Goal: Task Accomplishment & Management: Use online tool/utility

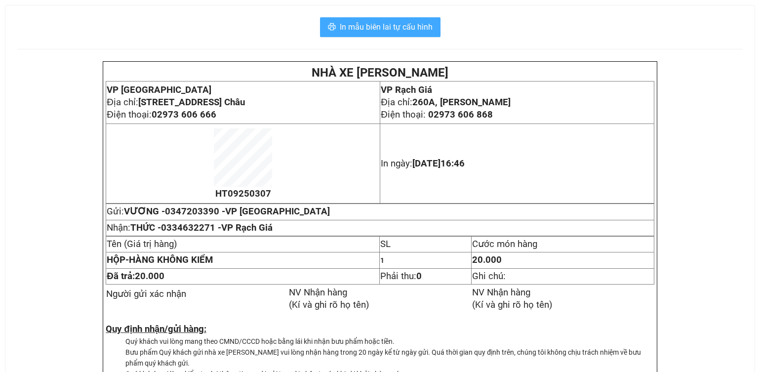
click at [431, 29] on span "In mẫu biên lai tự cấu hình" at bounding box center [386, 27] width 93 height 12
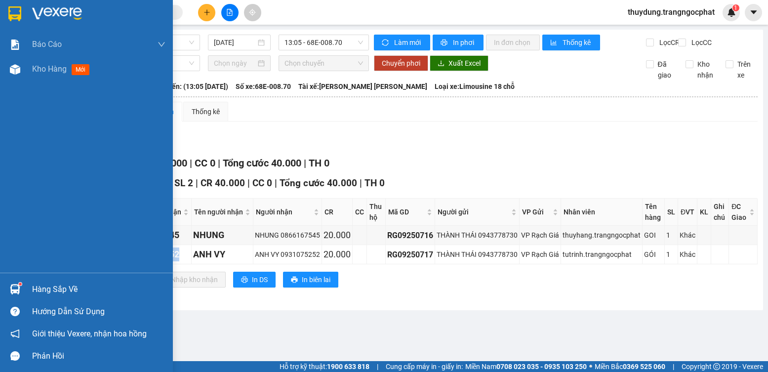
click at [18, 290] on img at bounding box center [15, 289] width 10 height 10
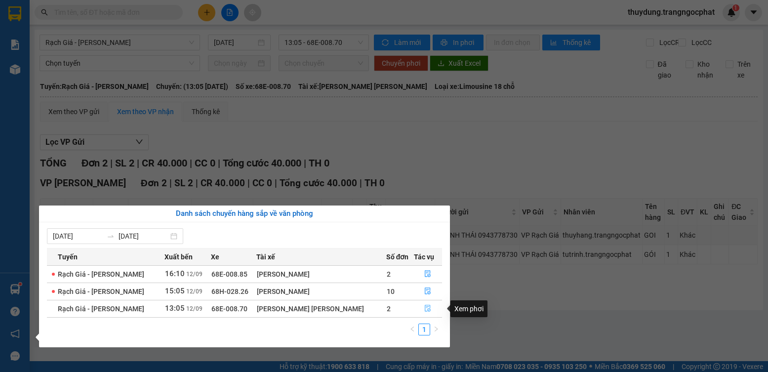
click at [424, 309] on icon "file-done" at bounding box center [427, 308] width 7 height 7
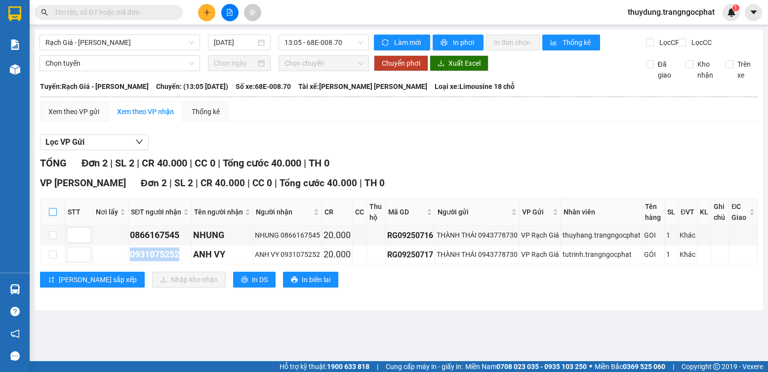
click at [52, 216] on input "checkbox" at bounding box center [53, 212] width 8 height 8
checkbox input "true"
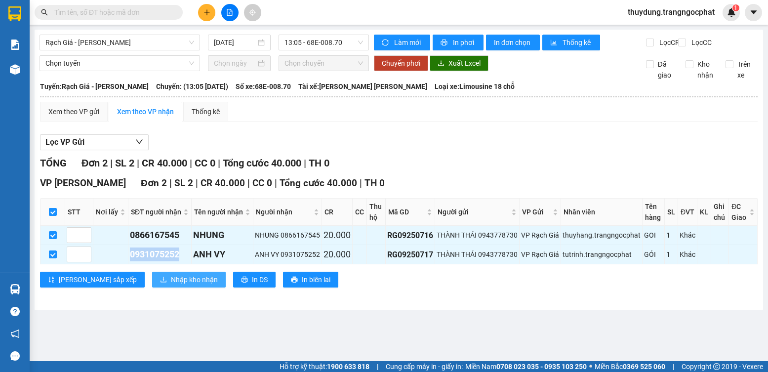
click at [171, 285] on span "Nhập kho nhận" at bounding box center [194, 279] width 47 height 11
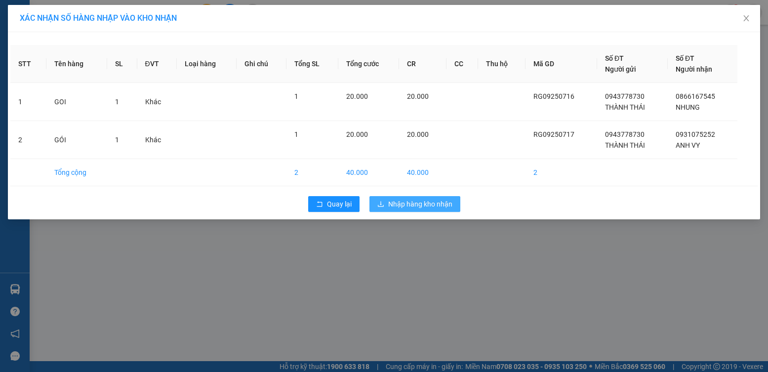
click at [415, 205] on span "Nhập hàng kho nhận" at bounding box center [420, 203] width 64 height 11
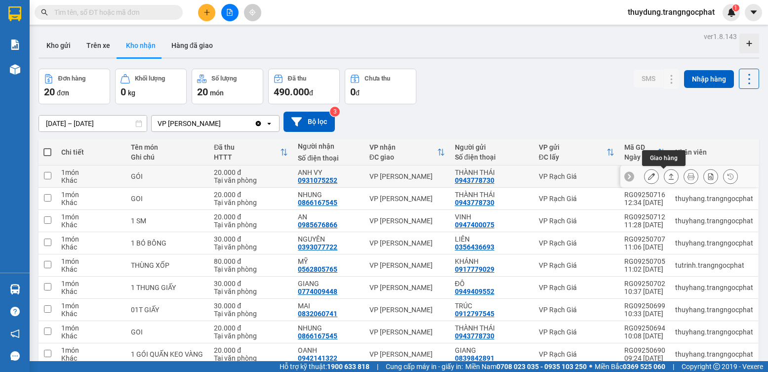
click at [664, 176] on button at bounding box center [671, 176] width 14 height 17
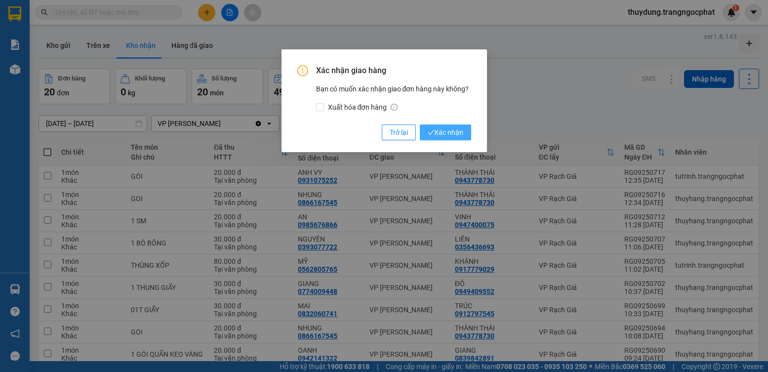
click at [444, 134] on span "Xác nhận" at bounding box center [445, 132] width 36 height 11
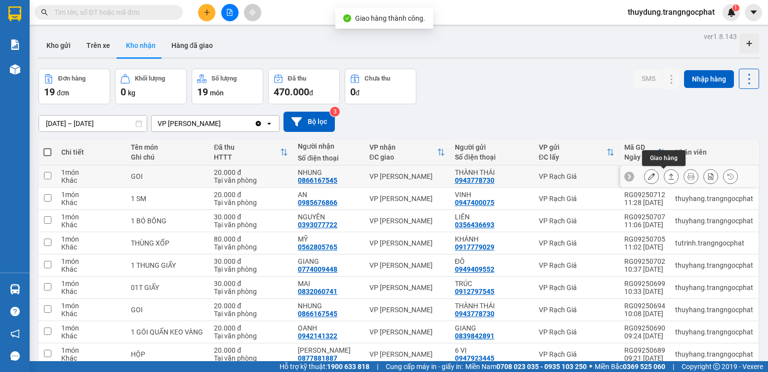
click at [666, 176] on button at bounding box center [671, 176] width 14 height 17
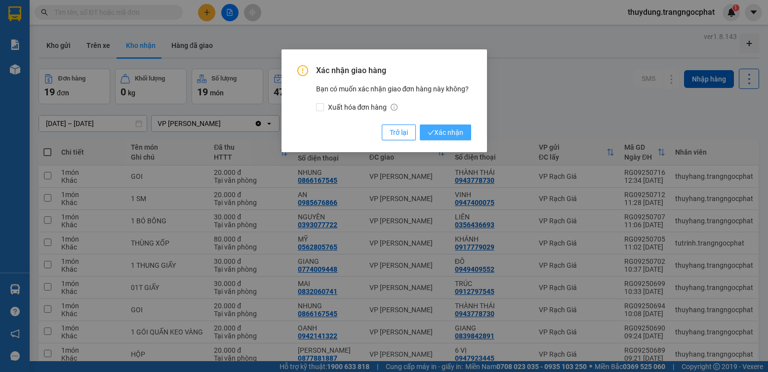
click at [445, 135] on span "Xác nhận" at bounding box center [445, 132] width 36 height 11
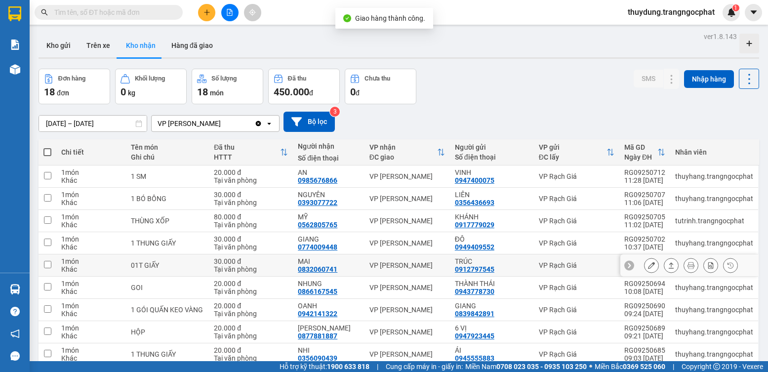
scroll to position [49, 0]
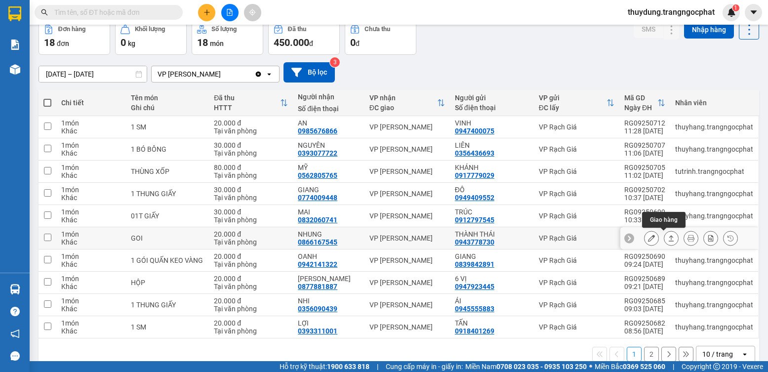
click at [667, 236] on icon at bounding box center [670, 237] width 7 height 7
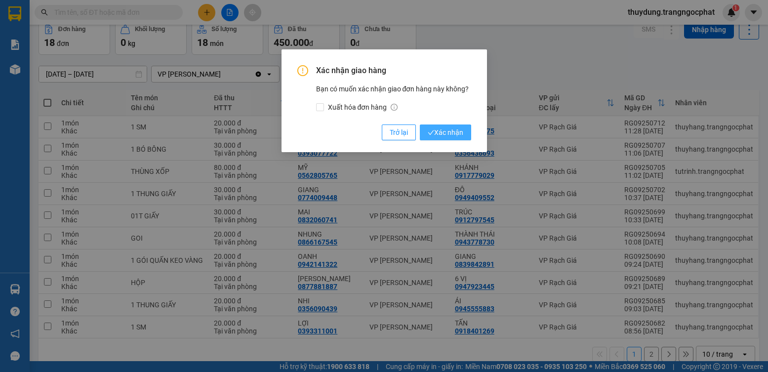
click at [446, 129] on span "Xác nhận" at bounding box center [445, 132] width 36 height 11
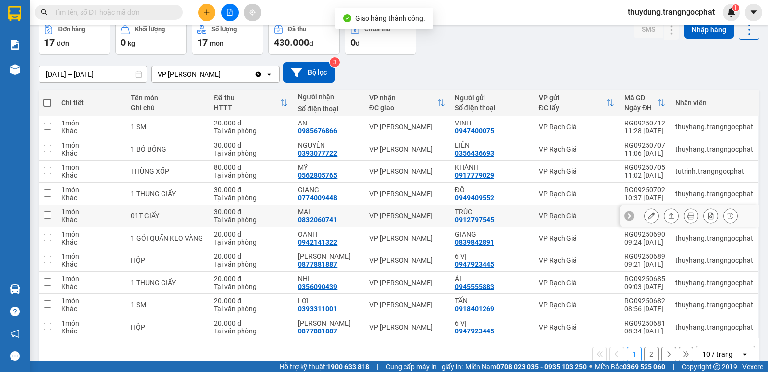
scroll to position [67, 0]
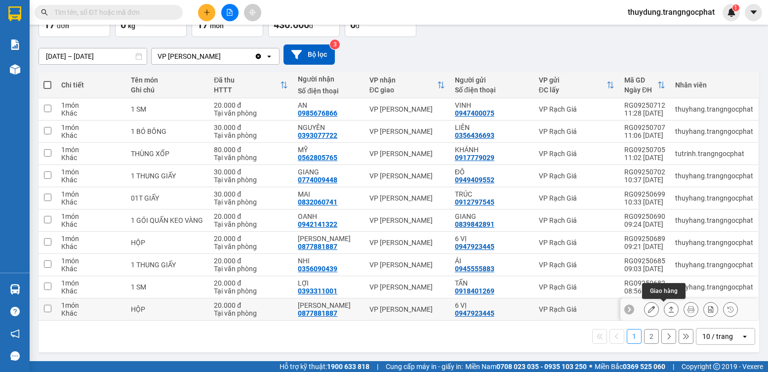
click at [667, 307] on icon at bounding box center [670, 309] width 7 height 7
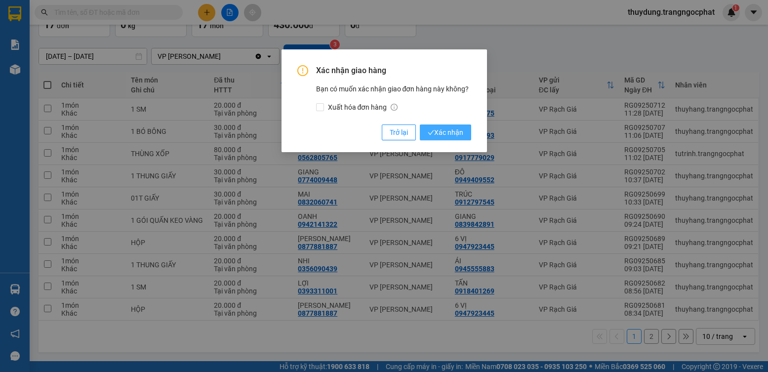
click at [454, 135] on span "Xác nhận" at bounding box center [445, 132] width 36 height 11
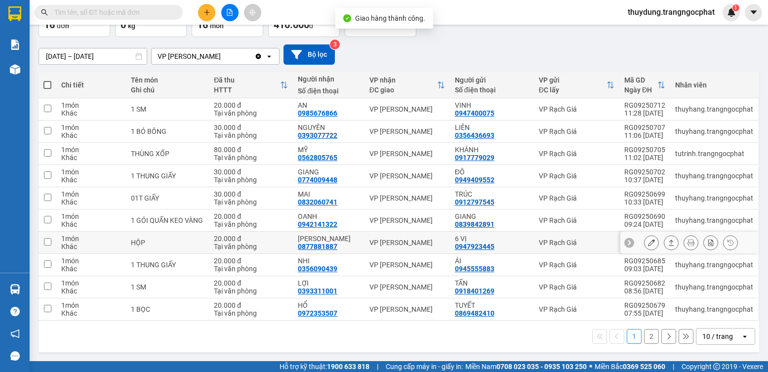
click at [669, 244] on button at bounding box center [671, 242] width 14 height 17
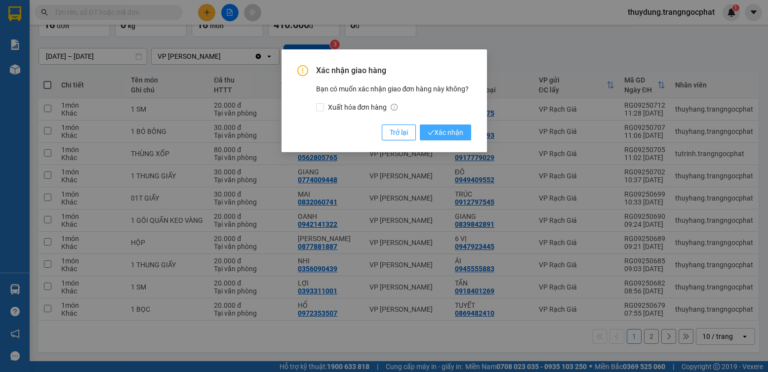
click at [461, 133] on span "Xác nhận" at bounding box center [445, 132] width 36 height 11
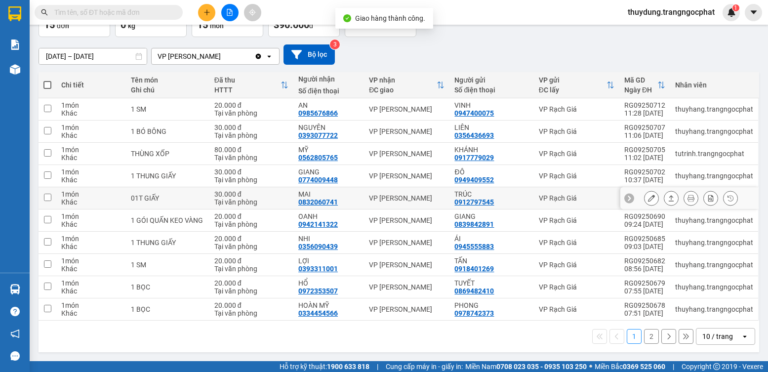
click at [667, 200] on icon at bounding box center [670, 197] width 7 height 7
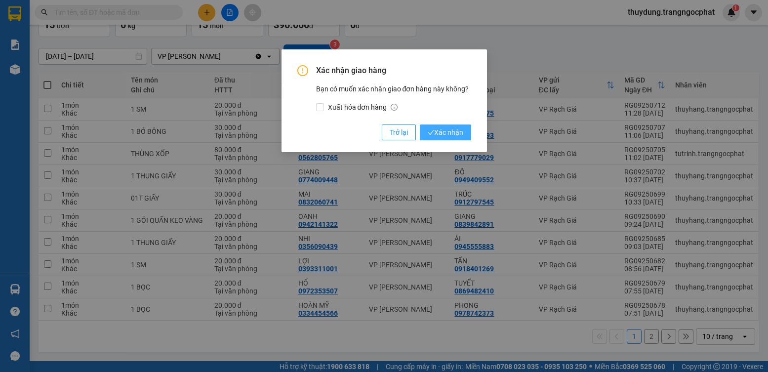
click at [459, 126] on button "Xác nhận" at bounding box center [445, 132] width 51 height 16
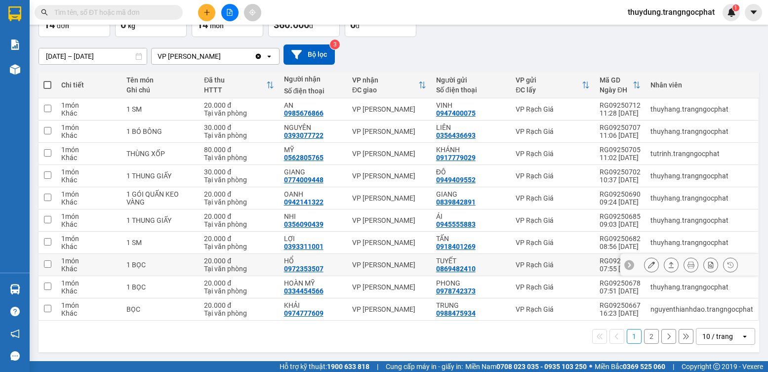
click at [667, 265] on icon at bounding box center [670, 264] width 7 height 7
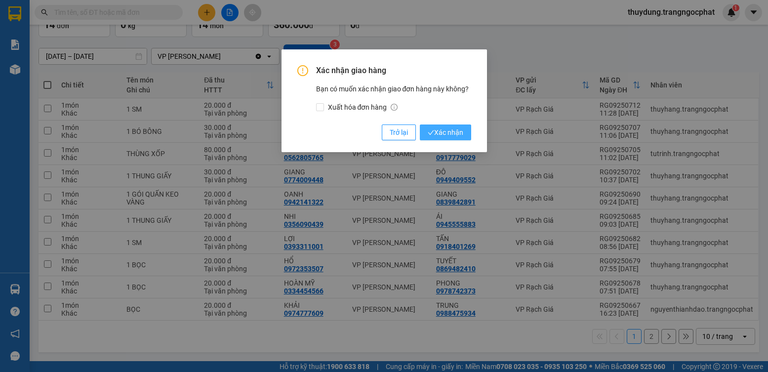
click at [461, 136] on span "Xác nhận" at bounding box center [445, 132] width 36 height 11
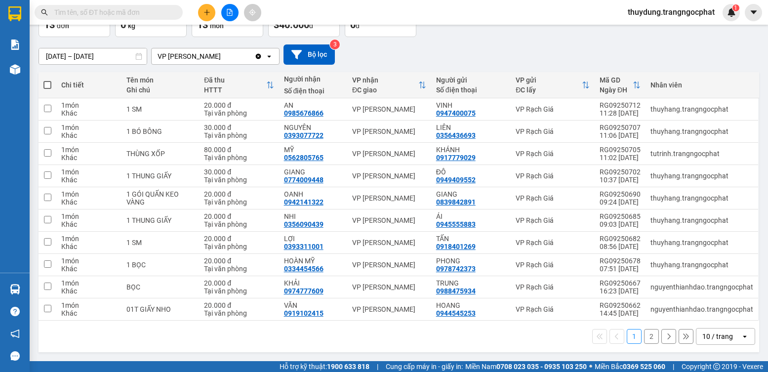
click at [644, 335] on button "2" at bounding box center [651, 336] width 15 height 15
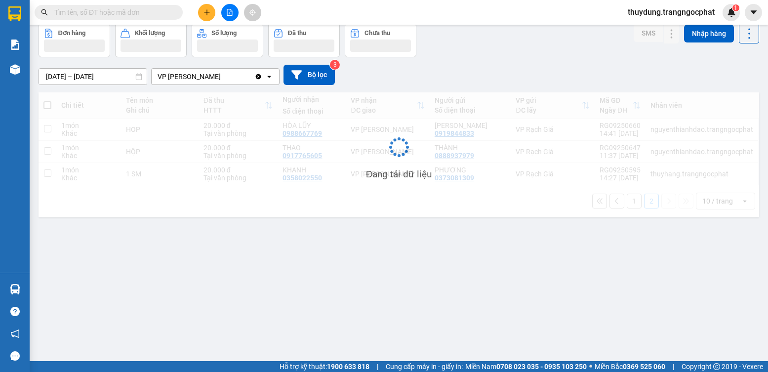
scroll to position [45, 0]
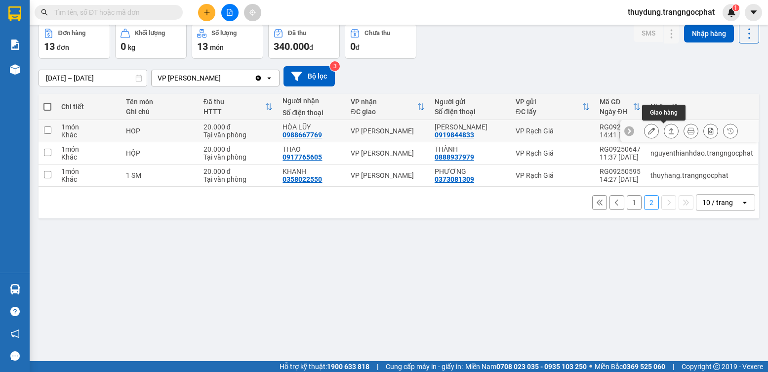
click at [667, 129] on icon at bounding box center [670, 130] width 7 height 7
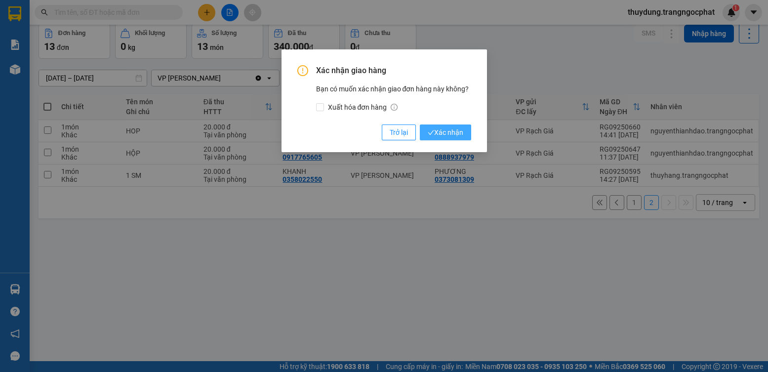
click at [448, 136] on span "Xác nhận" at bounding box center [445, 132] width 36 height 11
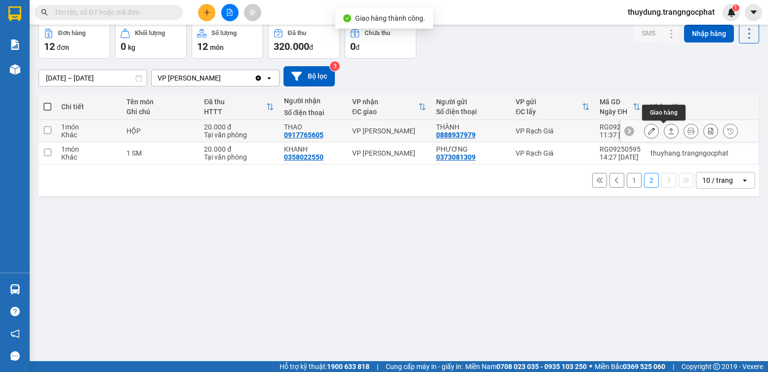
click at [667, 133] on icon at bounding box center [670, 130] width 7 height 7
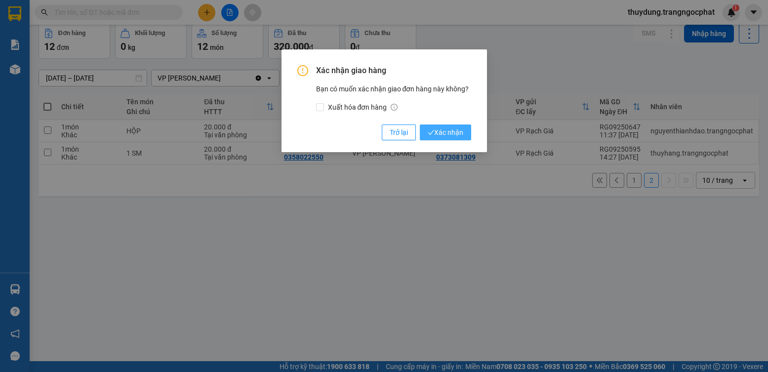
click at [446, 131] on span "Xác nhận" at bounding box center [445, 132] width 36 height 11
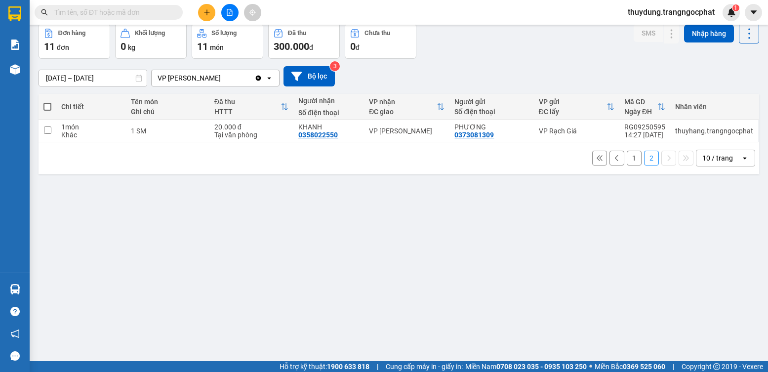
click at [626, 160] on button "1" at bounding box center [633, 158] width 15 height 15
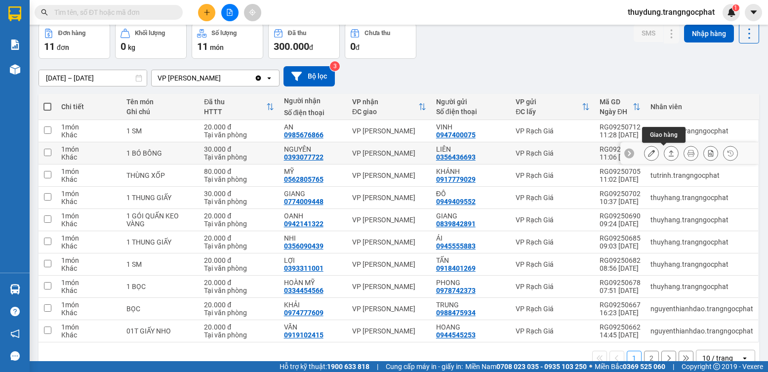
click at [667, 153] on icon at bounding box center [670, 153] width 7 height 7
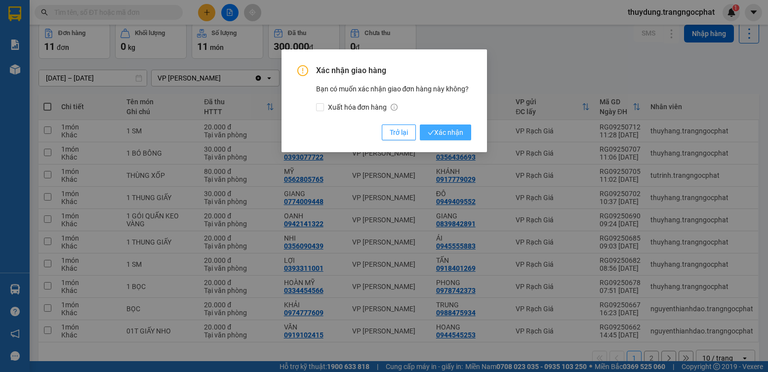
click at [457, 132] on span "Xác nhận" at bounding box center [445, 132] width 36 height 11
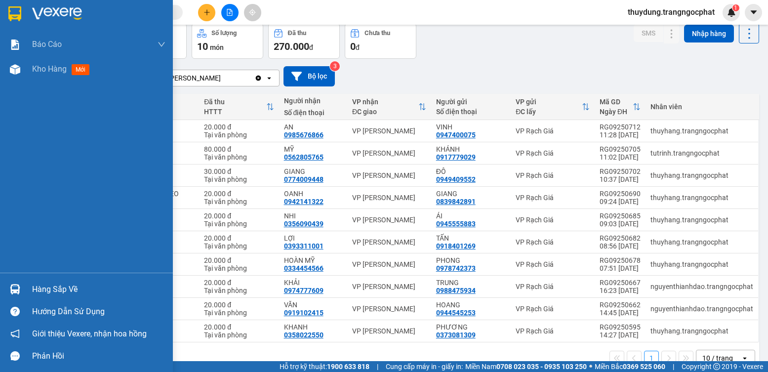
click at [30, 287] on div "Hàng sắp về" at bounding box center [86, 289] width 173 height 22
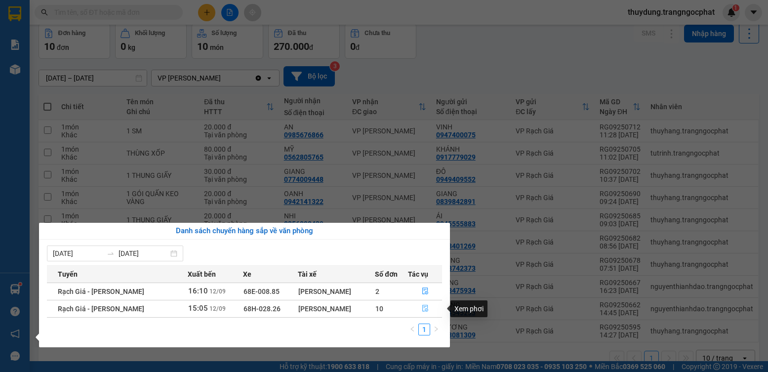
click at [422, 306] on icon "file-done" at bounding box center [425, 308] width 6 height 7
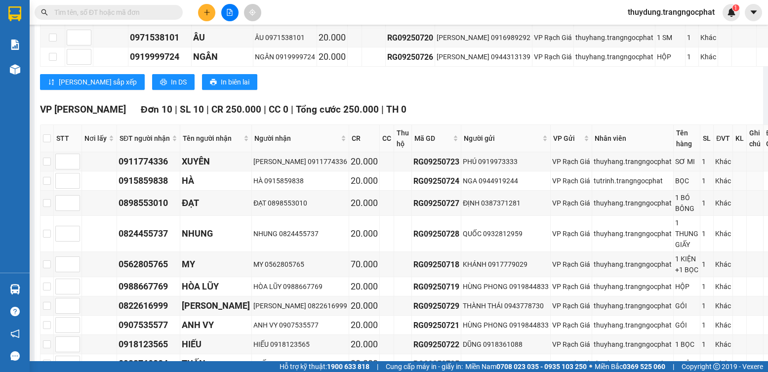
scroll to position [247, 0]
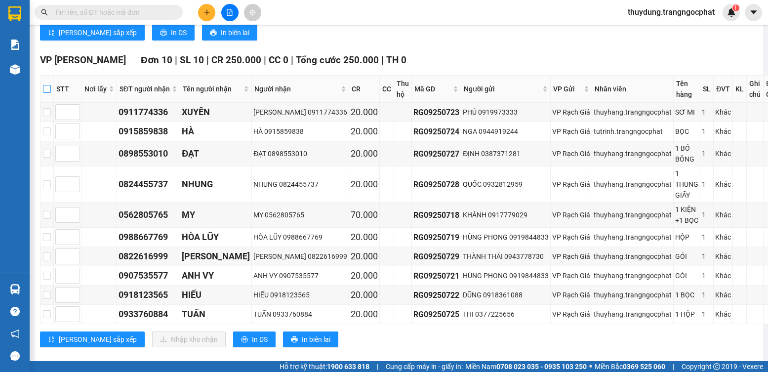
click at [46, 93] on input "checkbox" at bounding box center [47, 89] width 8 height 8
checkbox input "true"
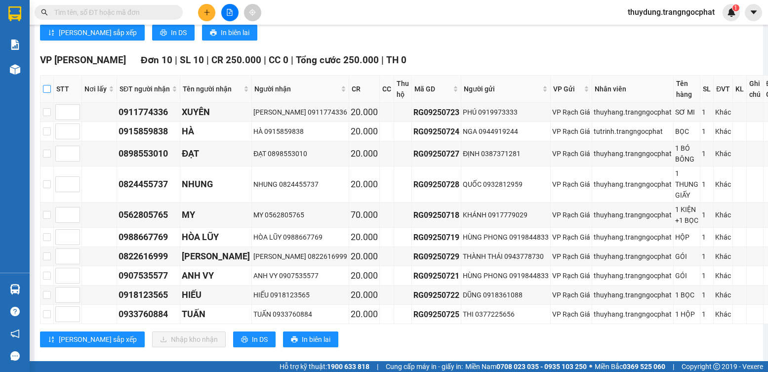
checkbox input "true"
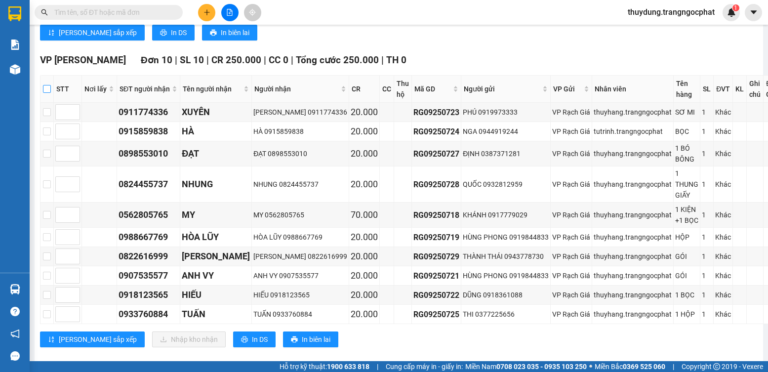
checkbox input "true"
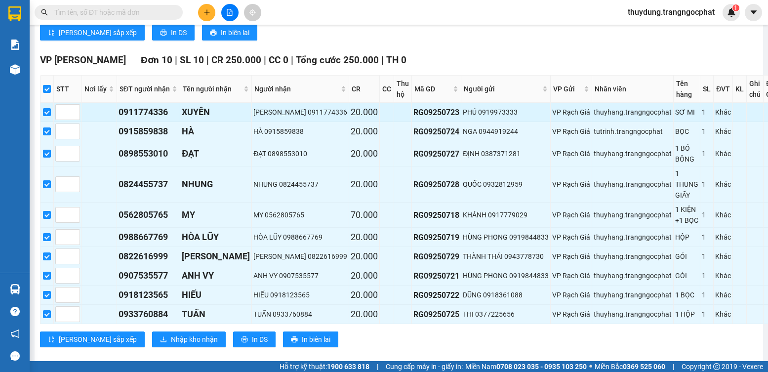
scroll to position [280, 0]
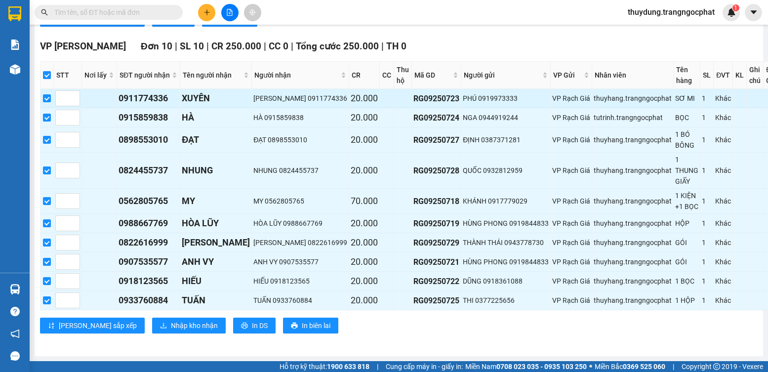
click at [125, 91] on div "0911774336" at bounding box center [148, 98] width 60 height 14
copy div "0911774336"
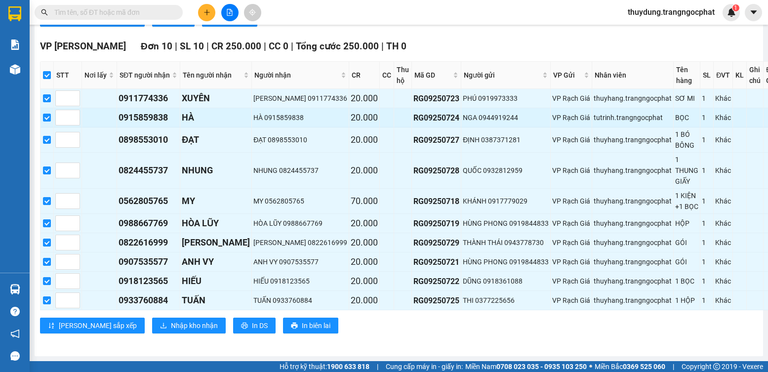
click at [159, 111] on div "0915859838" at bounding box center [148, 118] width 60 height 14
copy div "0915859838"
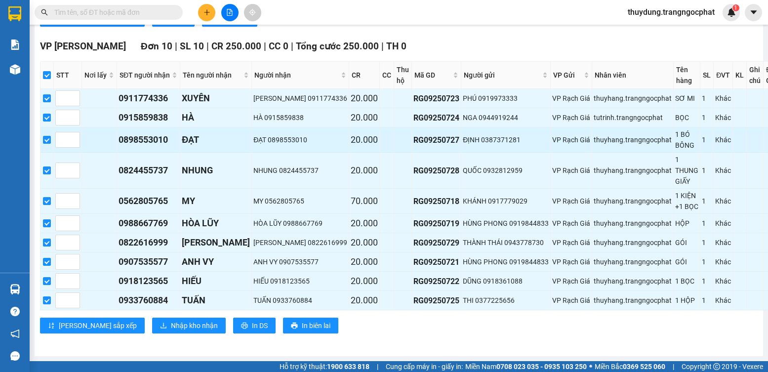
click at [159, 133] on div "0898553010" at bounding box center [148, 140] width 60 height 14
copy div "0898553010"
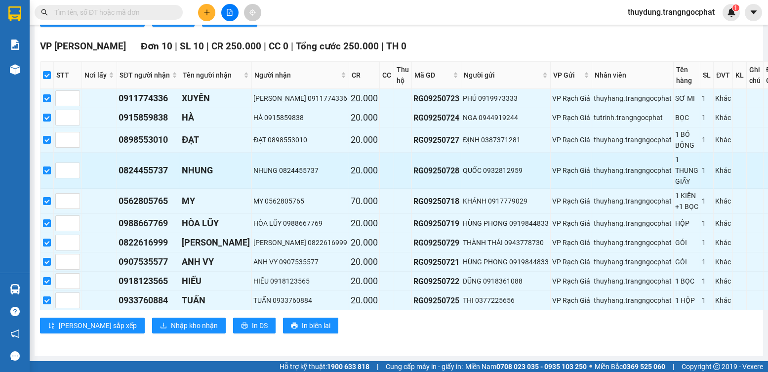
click at [162, 164] on div "0824455737" at bounding box center [148, 170] width 60 height 14
copy div "0824455737"
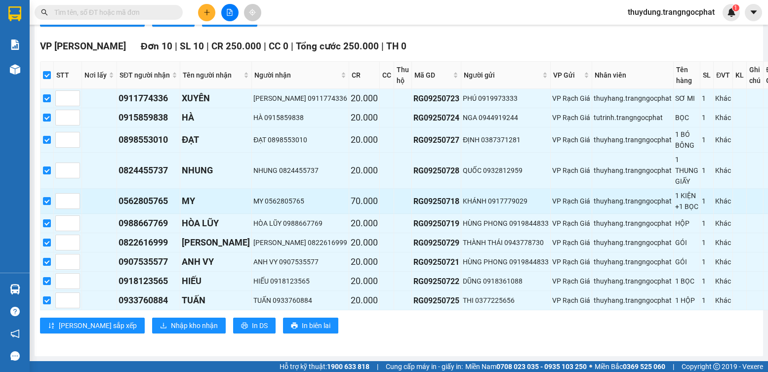
click at [159, 202] on div "0562805765" at bounding box center [148, 201] width 60 height 14
copy div "0562805765"
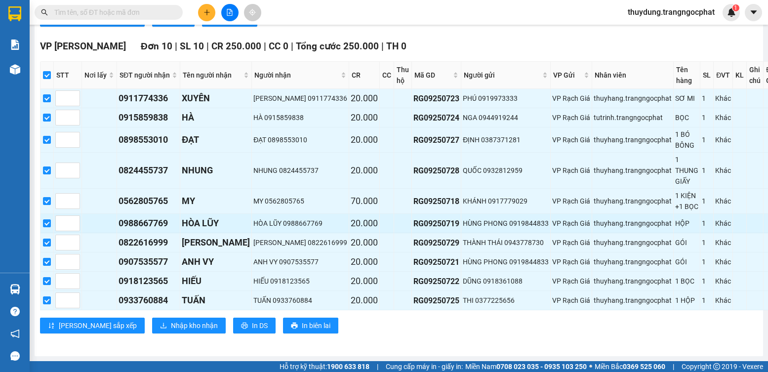
click at [166, 220] on div "0988667769" at bounding box center [148, 223] width 60 height 14
copy div "0988667769"
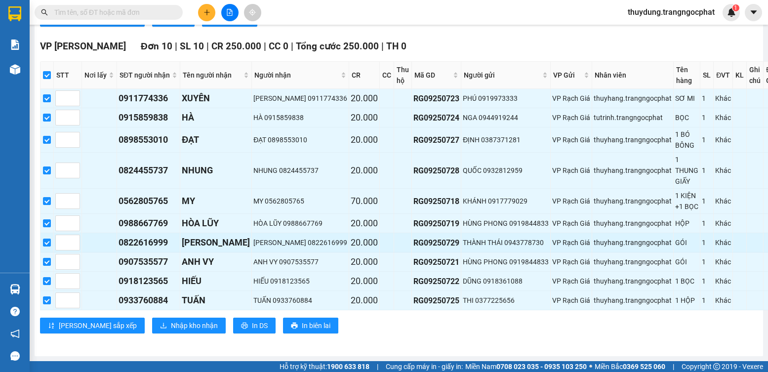
click at [160, 241] on div "0822616999" at bounding box center [148, 242] width 60 height 14
copy div "0822616999"
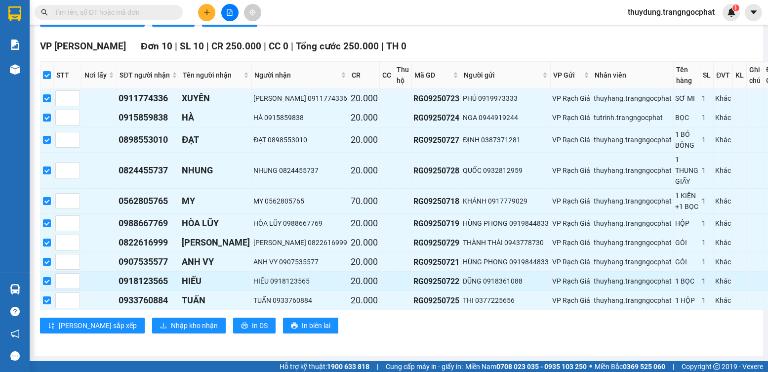
click at [161, 282] on div "0918123565" at bounding box center [148, 281] width 60 height 14
copy div "0918123565"
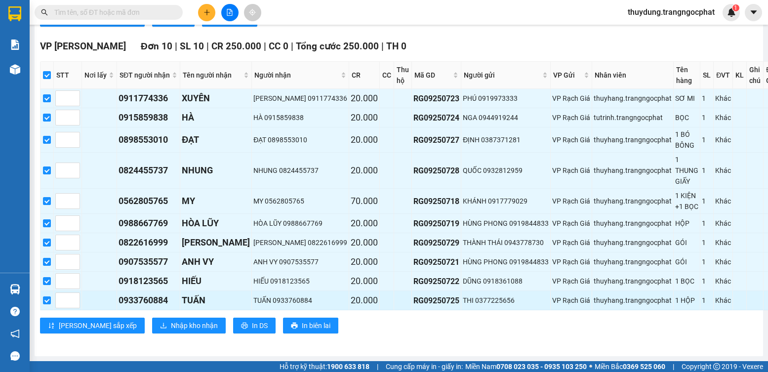
click at [156, 305] on div "0933760884" at bounding box center [148, 300] width 60 height 14
copy div "0933760884"
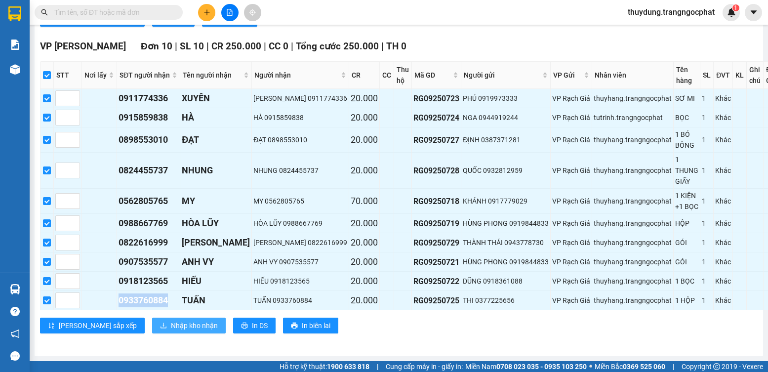
click at [171, 328] on span "Nhập kho nhận" at bounding box center [194, 325] width 47 height 11
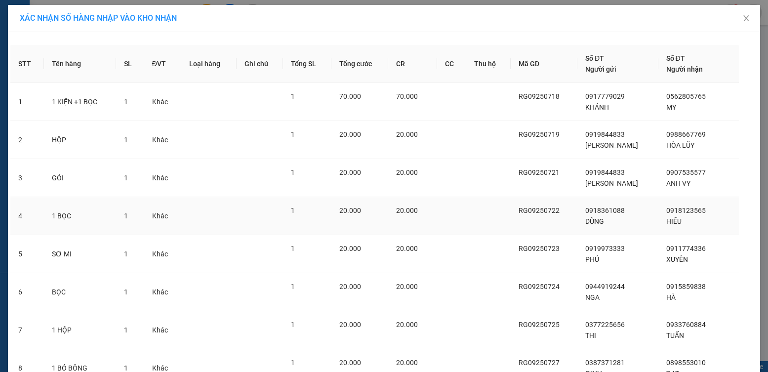
scroll to position [163, 0]
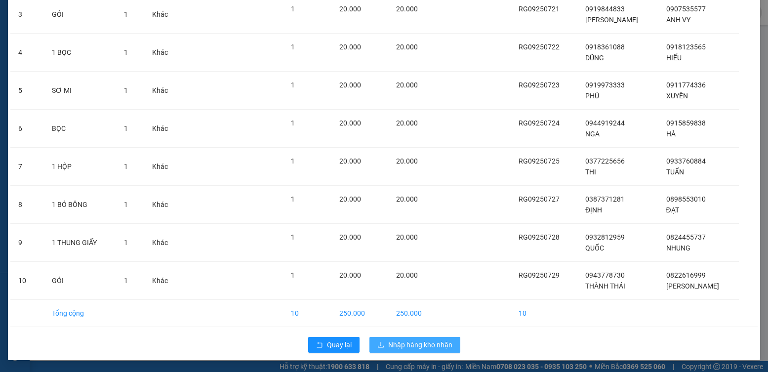
click at [413, 346] on span "Nhập hàng kho nhận" at bounding box center [420, 344] width 64 height 11
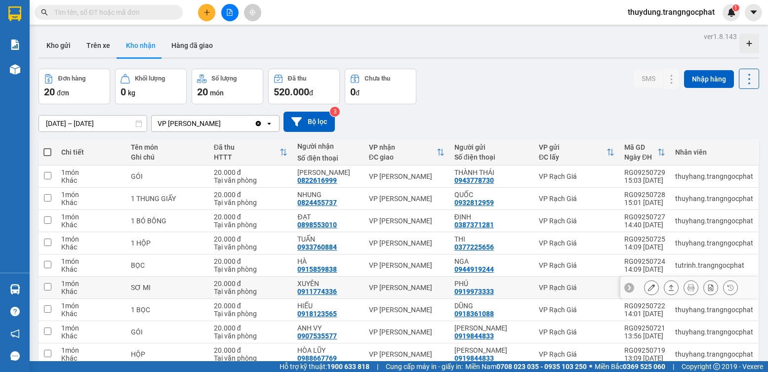
scroll to position [67, 0]
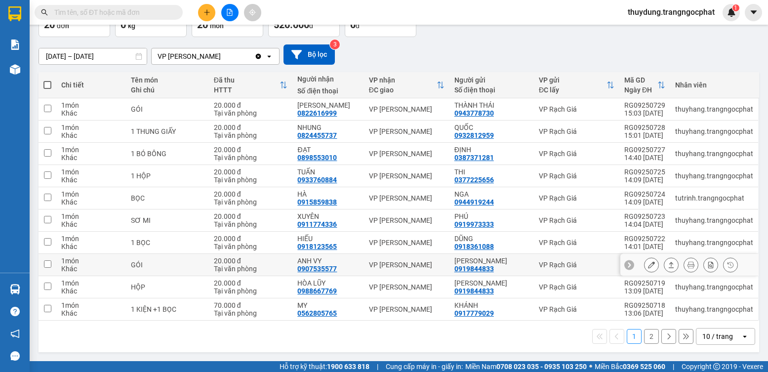
click at [664, 269] on button at bounding box center [671, 264] width 14 height 17
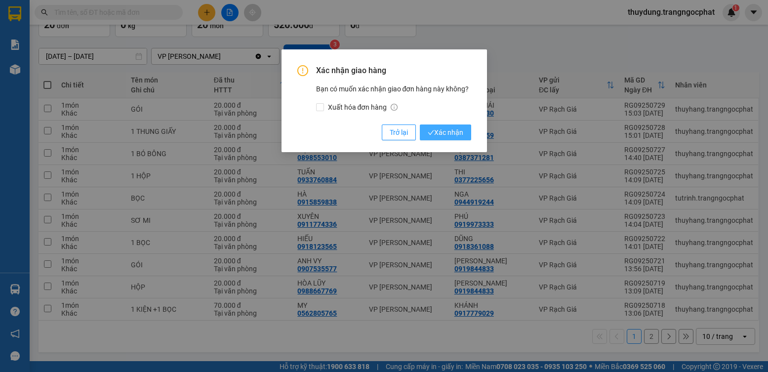
click at [465, 132] on button "Xác nhận" at bounding box center [445, 132] width 51 height 16
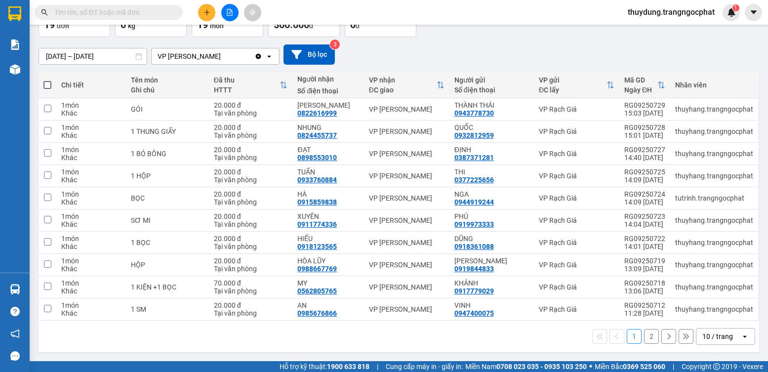
click at [644, 336] on button "2" at bounding box center [651, 336] width 15 height 15
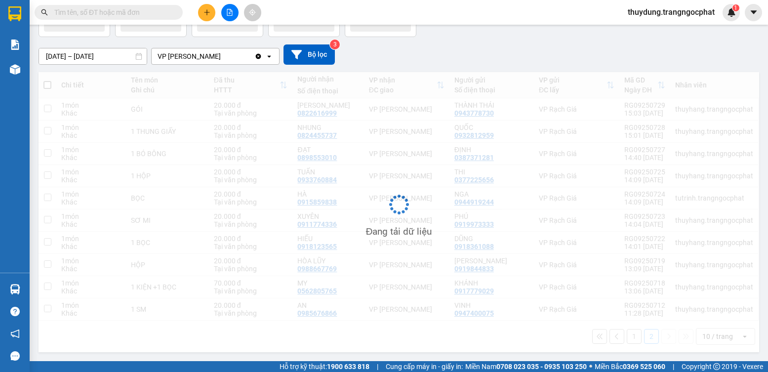
scroll to position [45, 0]
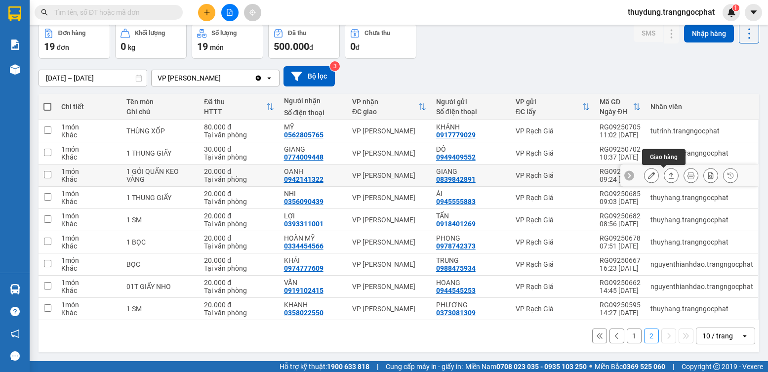
click at [667, 173] on icon at bounding box center [670, 175] width 7 height 7
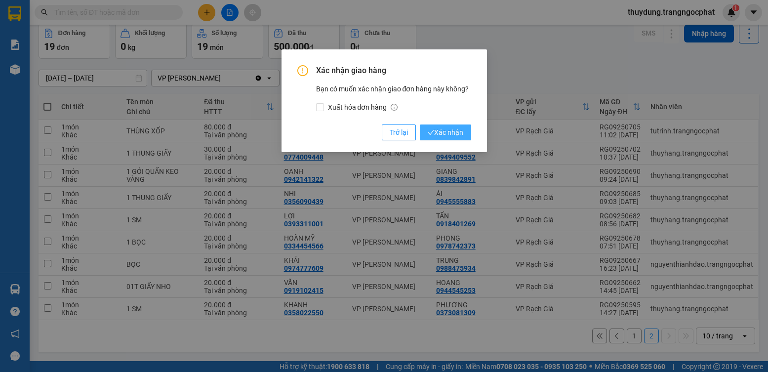
click at [460, 131] on span "Xác nhận" at bounding box center [445, 132] width 36 height 11
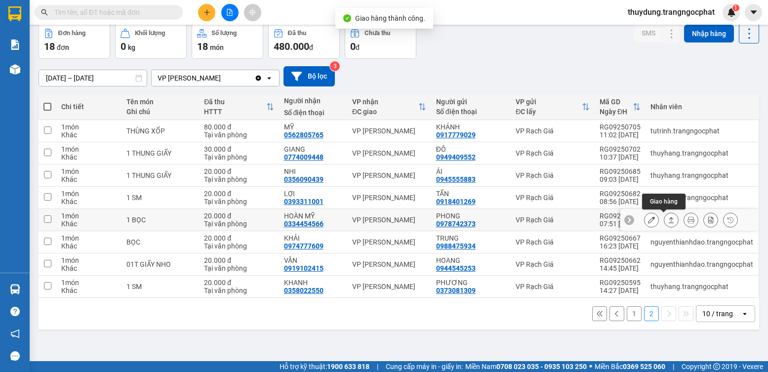
click at [667, 218] on icon at bounding box center [670, 219] width 7 height 7
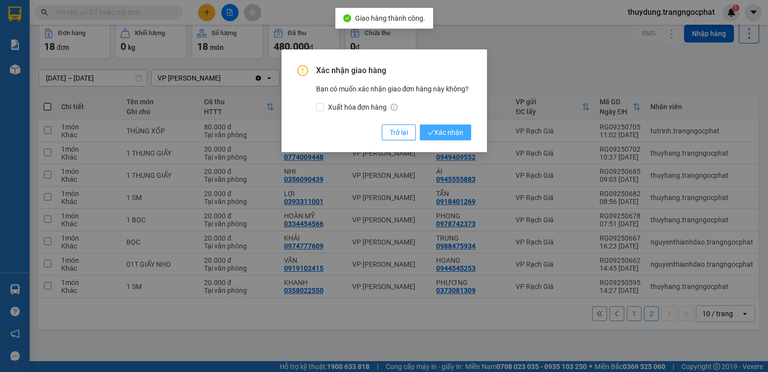
click at [455, 133] on span "Xác nhận" at bounding box center [445, 132] width 36 height 11
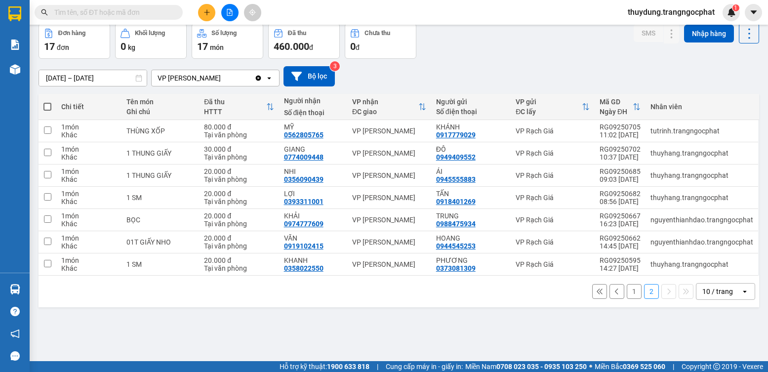
click at [626, 287] on button "1" at bounding box center [633, 291] width 15 height 15
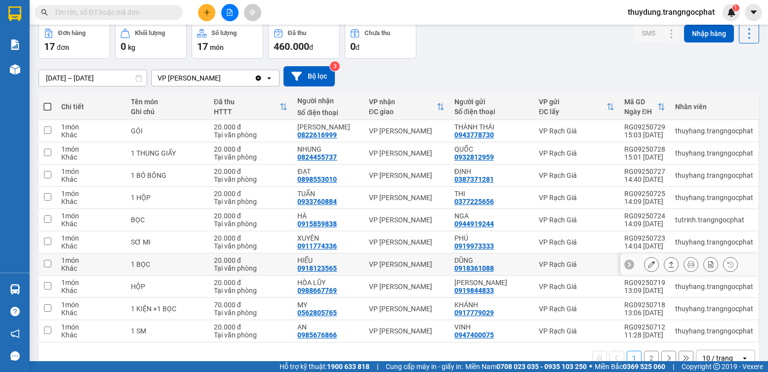
scroll to position [67, 0]
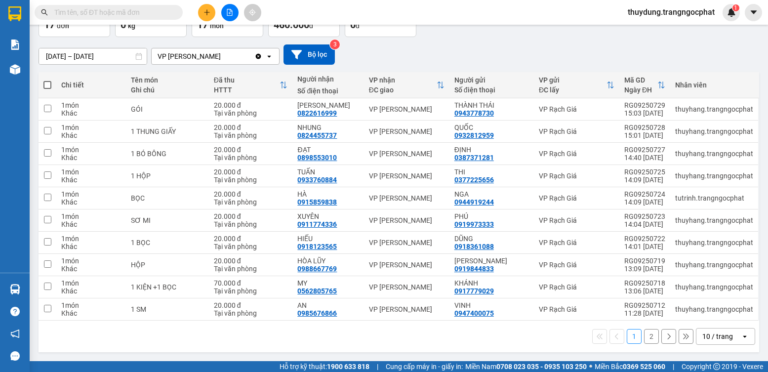
click at [644, 333] on button "2" at bounding box center [651, 336] width 15 height 15
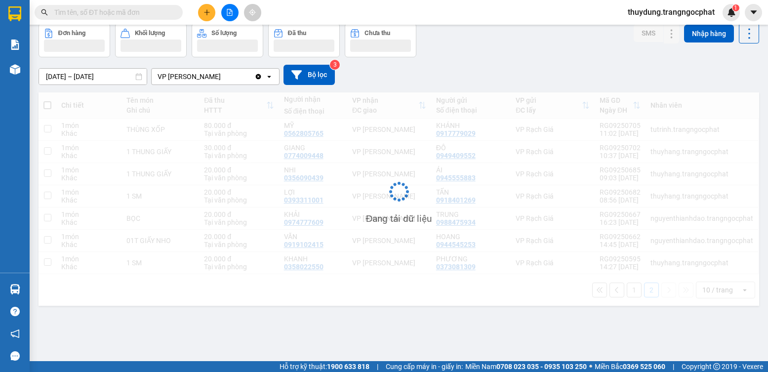
scroll to position [45, 0]
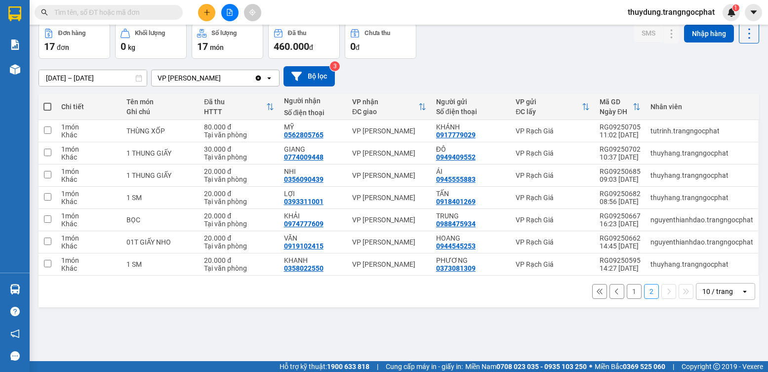
click at [120, 8] on input "text" at bounding box center [112, 12] width 116 height 11
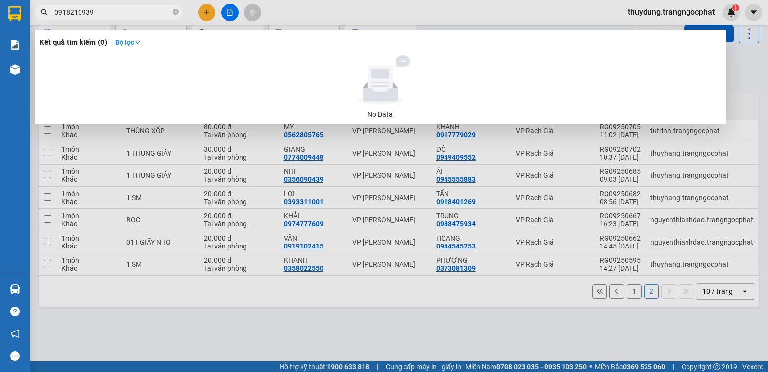
type input "0918210939"
click at [200, 68] on div at bounding box center [379, 79] width 673 height 49
click at [139, 45] on icon "down" at bounding box center [137, 42] width 7 height 7
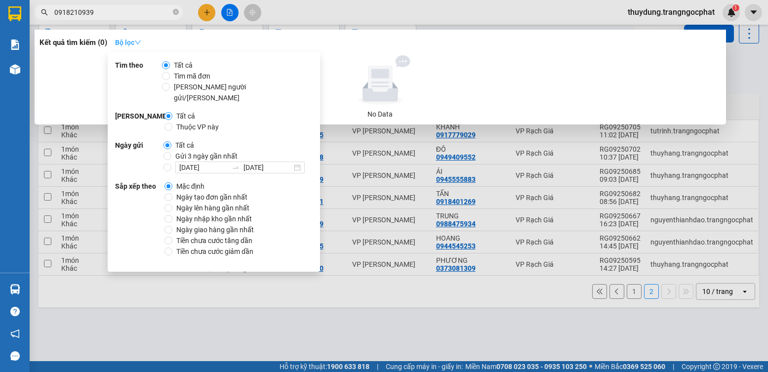
click at [138, 45] on icon "down" at bounding box center [137, 42] width 7 height 7
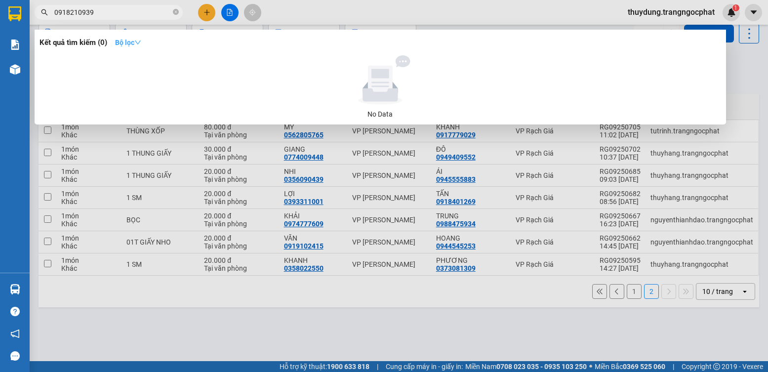
click at [141, 46] on strong "Bộ lọc" at bounding box center [128, 43] width 26 height 8
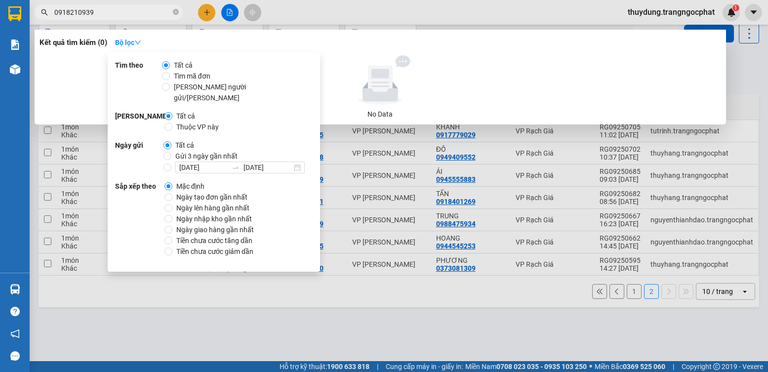
click at [440, 85] on div at bounding box center [379, 79] width 673 height 49
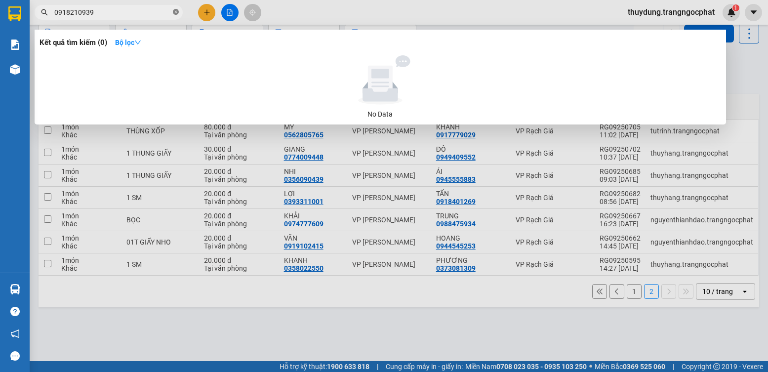
click at [178, 11] on icon "close-circle" at bounding box center [176, 12] width 6 height 6
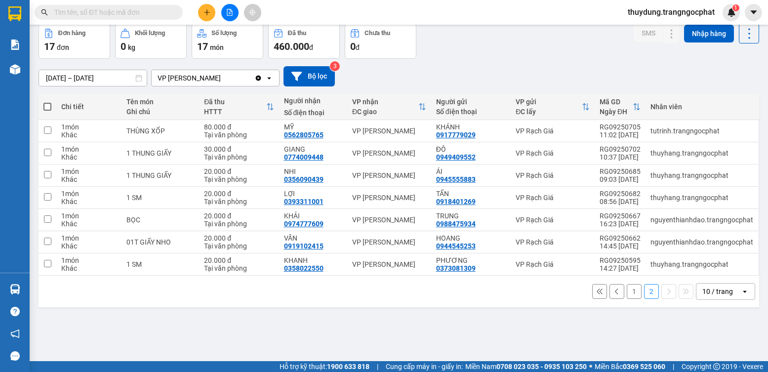
scroll to position [0, 0]
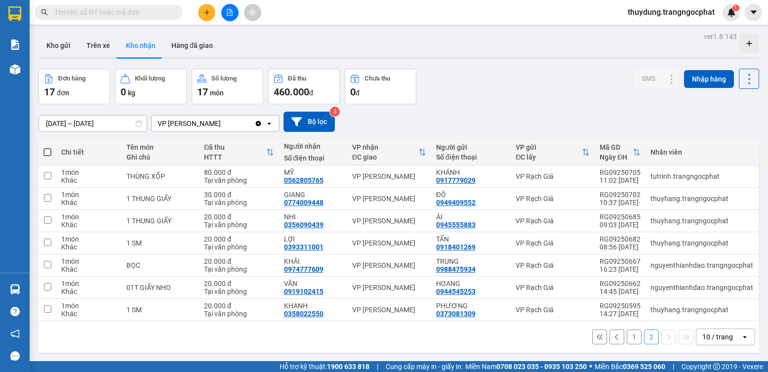
click at [628, 338] on button "1" at bounding box center [633, 336] width 15 height 15
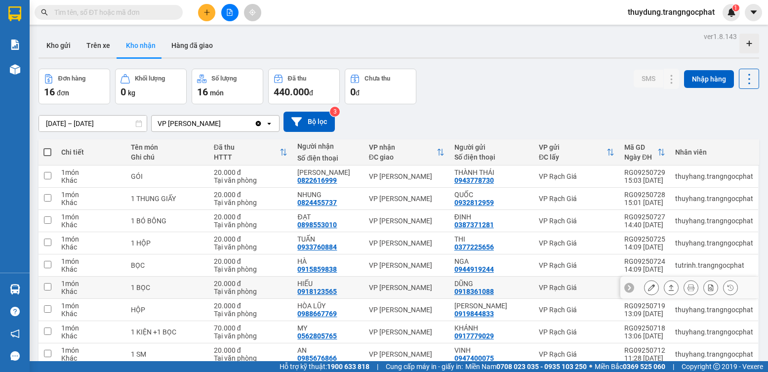
scroll to position [49, 0]
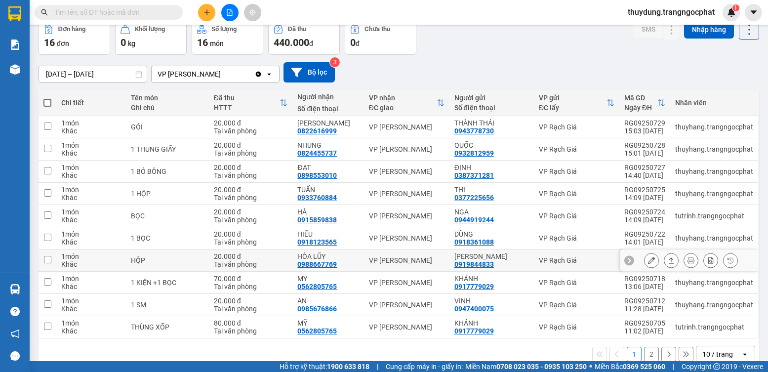
click at [667, 257] on icon at bounding box center [670, 260] width 7 height 7
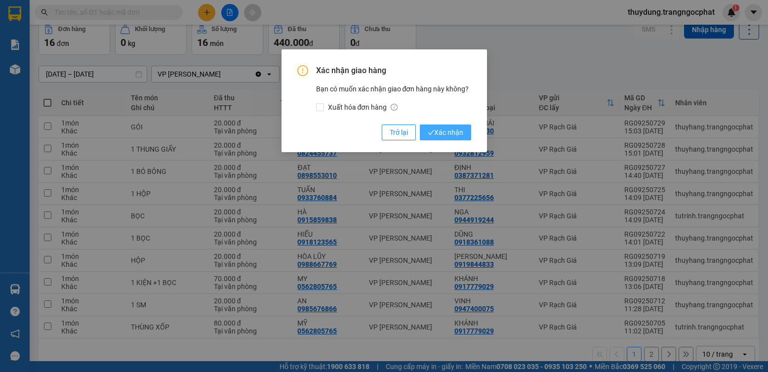
click at [466, 136] on button "Xác nhận" at bounding box center [445, 132] width 51 height 16
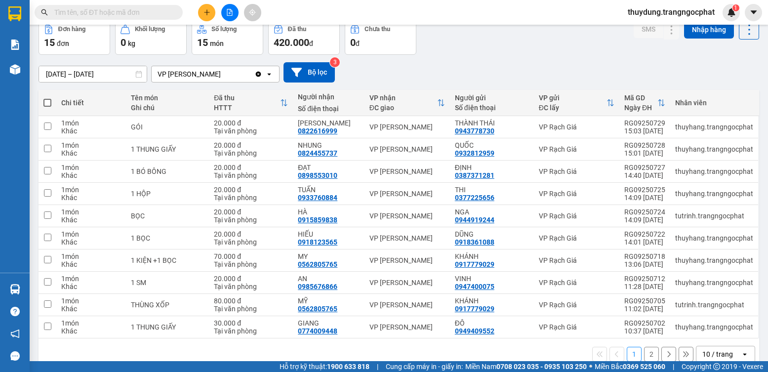
scroll to position [0, 0]
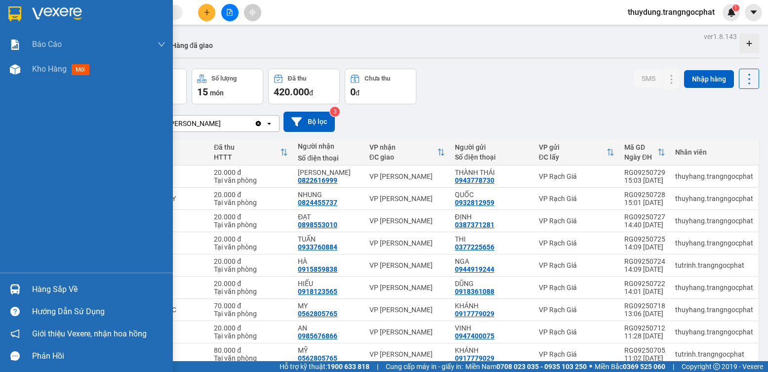
click at [39, 289] on div "Hàng sắp về" at bounding box center [98, 289] width 133 height 15
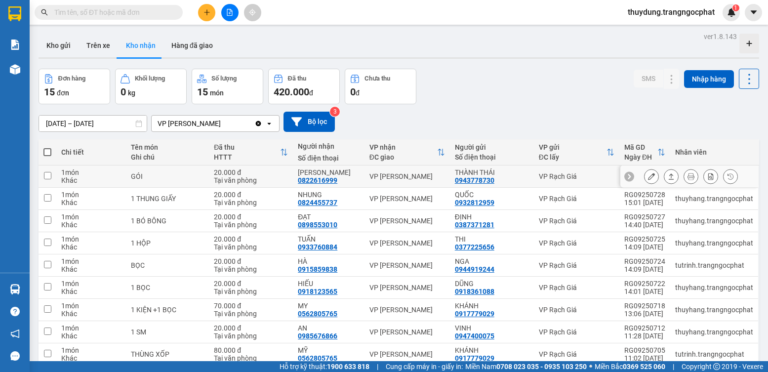
click at [404, 183] on section "Kết quả [PERSON_NAME] ( 0 ) Bộ lọc No Data thuydung.trangngocphat 1 [PERSON_NAM…" at bounding box center [384, 186] width 768 height 372
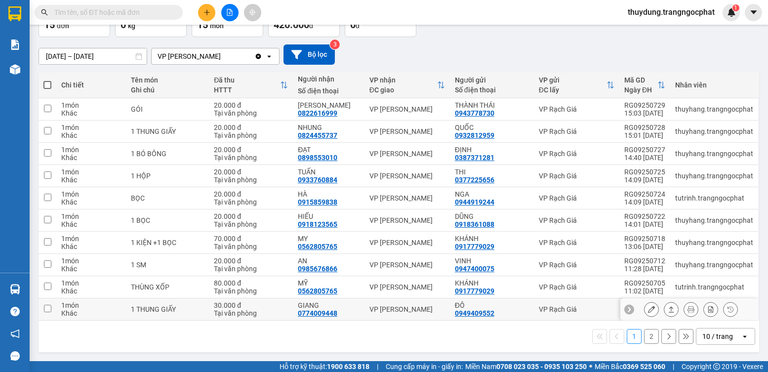
click at [668, 308] on icon at bounding box center [670, 309] width 5 height 6
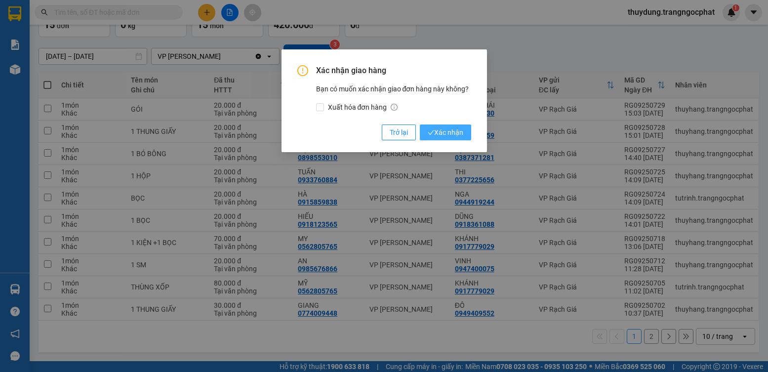
click at [451, 128] on span "Xác nhận" at bounding box center [445, 132] width 36 height 11
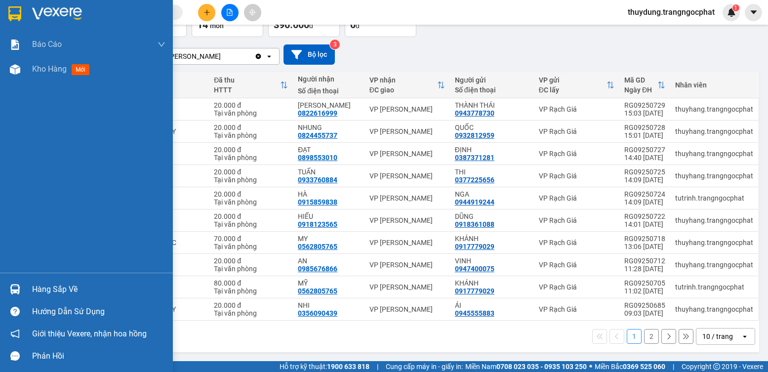
drag, startPoint x: 10, startPoint y: 285, endPoint x: 40, endPoint y: 286, distance: 30.6
click at [10, 285] on img at bounding box center [15, 289] width 10 height 10
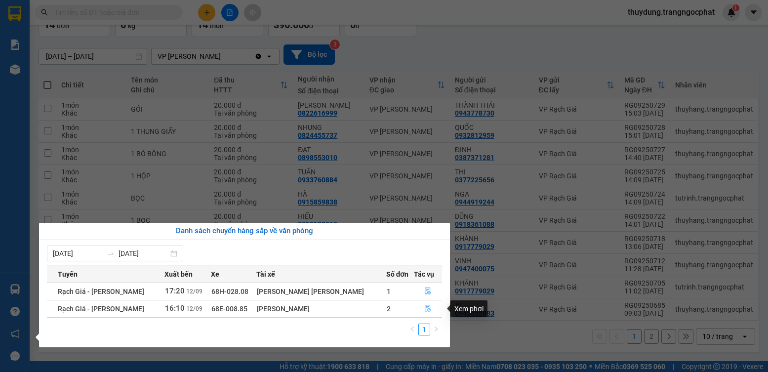
click at [427, 311] on button "button" at bounding box center [428, 309] width 28 height 16
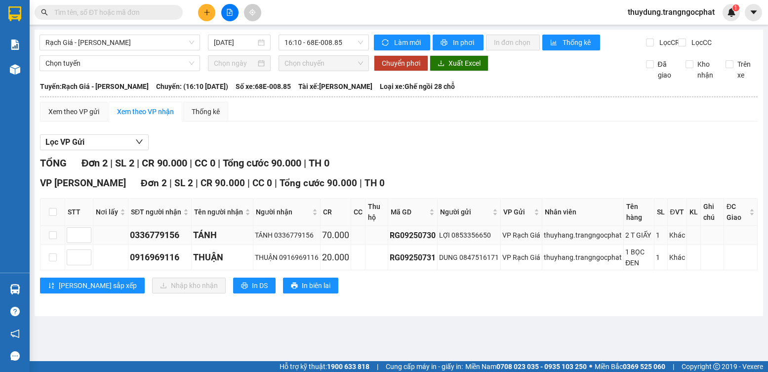
click at [162, 242] on div "0336779156" at bounding box center [160, 235] width 60 height 14
copy div "0336779156"
click at [163, 264] on div "0916969116" at bounding box center [160, 257] width 60 height 14
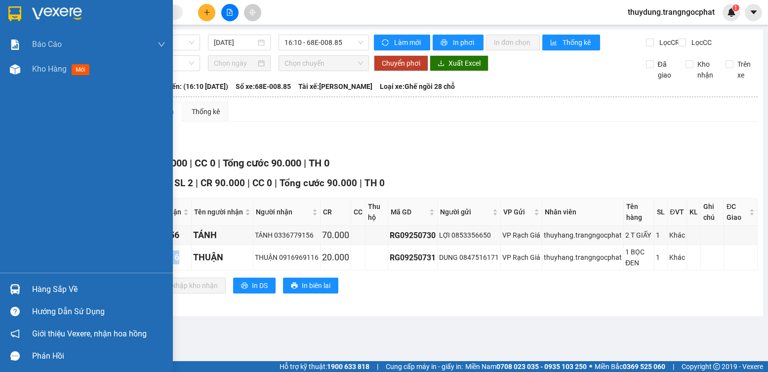
click at [47, 283] on div "Hàng sắp về" at bounding box center [98, 289] width 133 height 15
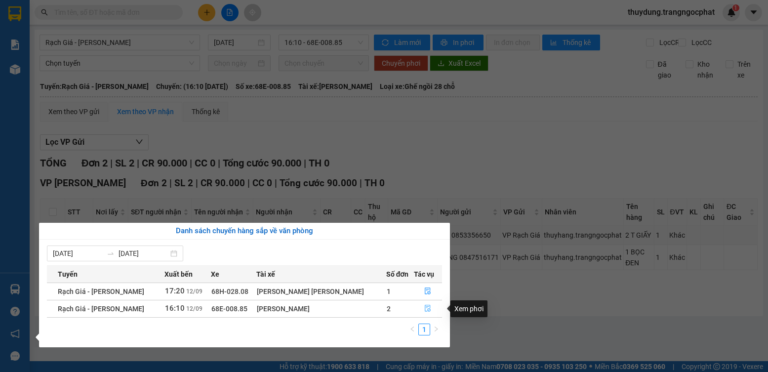
click at [426, 310] on icon "file-done" at bounding box center [427, 308] width 7 height 7
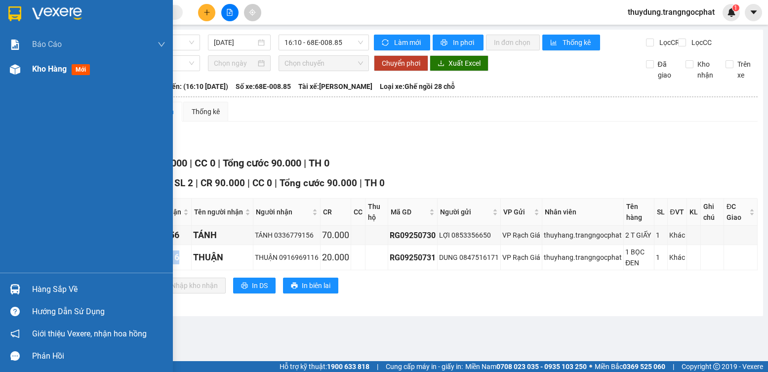
click at [87, 68] on span "mới" at bounding box center [81, 69] width 18 height 11
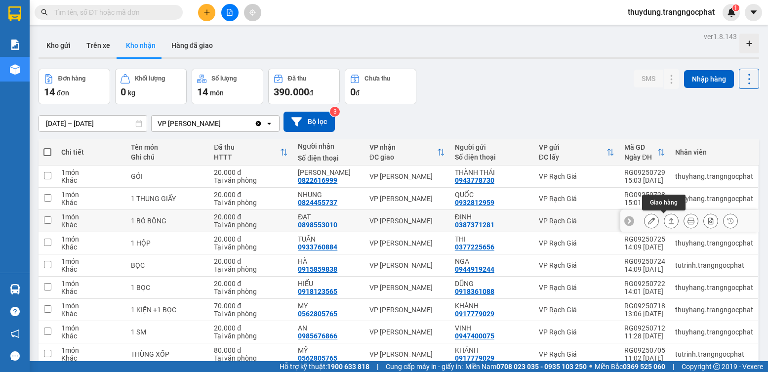
click at [665, 225] on button at bounding box center [671, 220] width 14 height 17
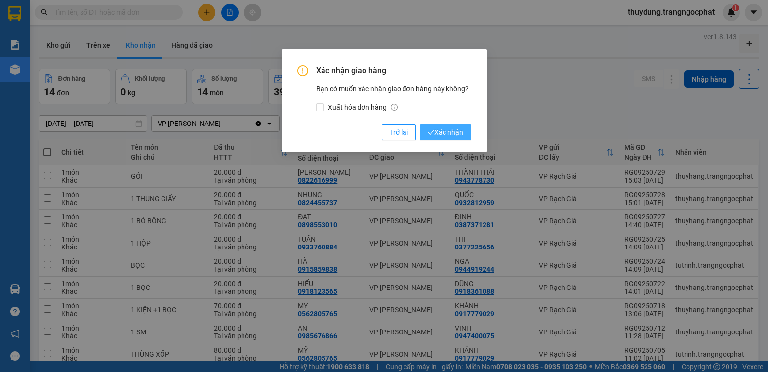
click at [457, 135] on span "Xác nhận" at bounding box center [445, 132] width 36 height 11
